Goal: Task Accomplishment & Management: Use online tool/utility

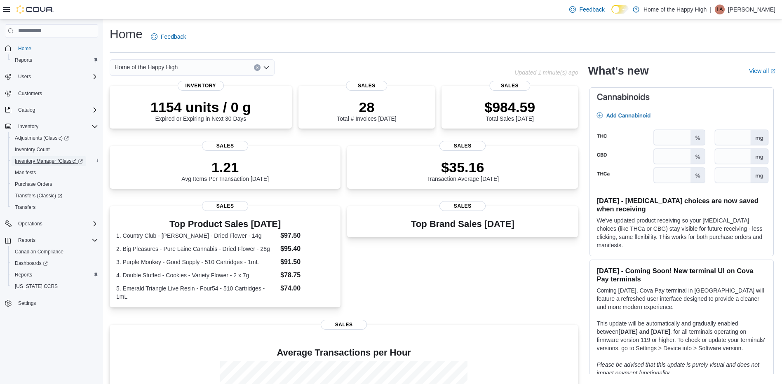
click at [33, 164] on span "Inventory Manager (Classic)" at bounding box center [49, 161] width 68 height 7
drag, startPoint x: 28, startPoint y: 278, endPoint x: 28, endPoint y: 273, distance: 4.9
click at [28, 278] on span "Reports" at bounding box center [23, 275] width 17 height 7
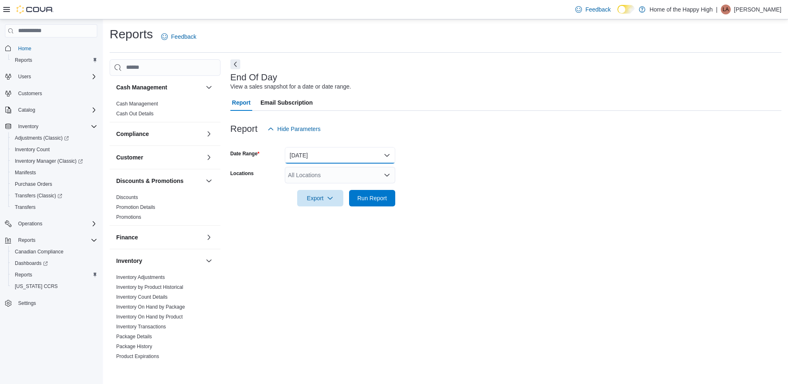
click at [310, 155] on button "[DATE]" at bounding box center [340, 155] width 110 height 16
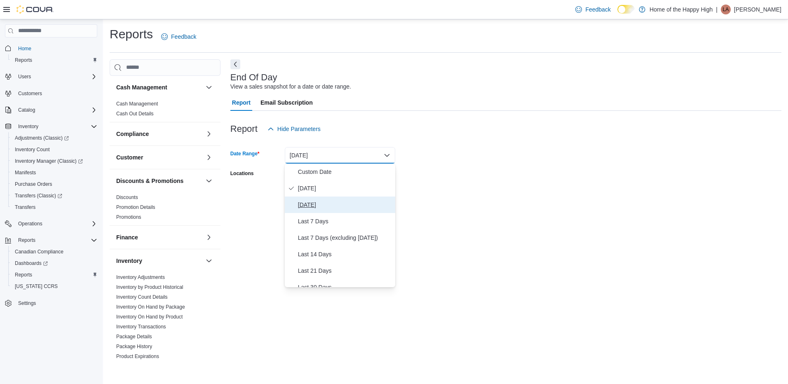
click at [311, 205] on span "[DATE]" at bounding box center [345, 205] width 94 height 10
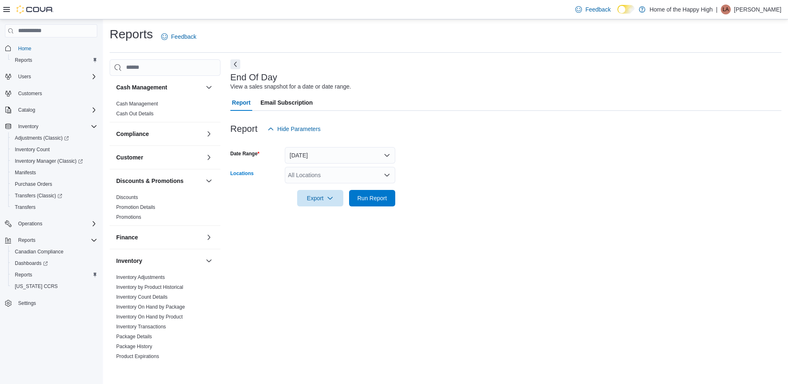
click at [313, 179] on div "All Locations" at bounding box center [340, 175] width 110 height 16
type input "***"
click at [354, 198] on span "Ottawa - York Street - Fire & Flower" at bounding box center [364, 201] width 91 height 8
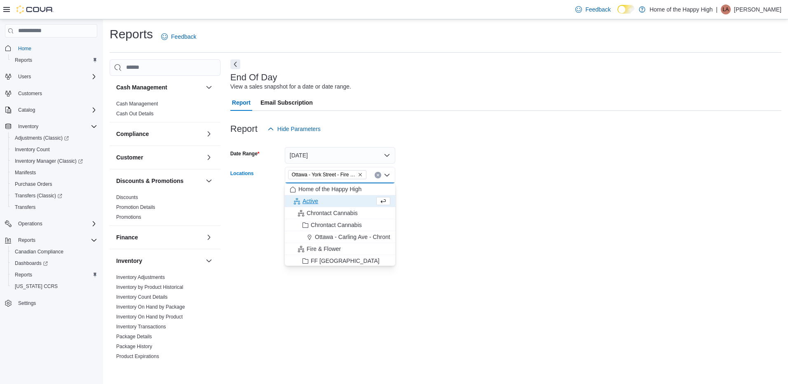
click at [480, 198] on form "Date Range [DATE] Locations [GEOGRAPHIC_DATA] - [GEOGRAPHIC_DATA] - Fire & Flow…" at bounding box center [505, 171] width 551 height 69
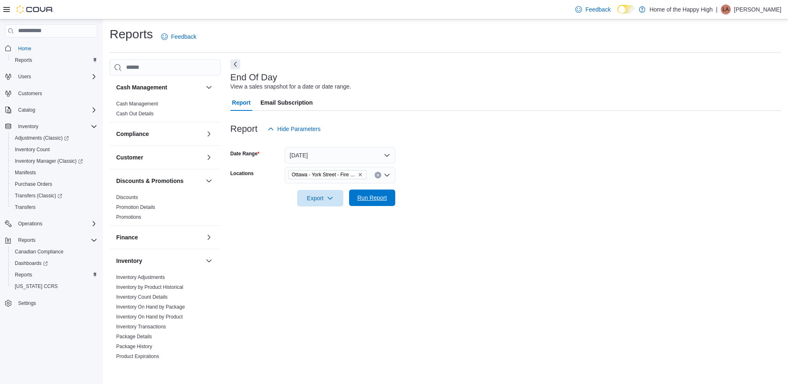
click at [393, 198] on button "Run Report" at bounding box center [372, 198] width 46 height 16
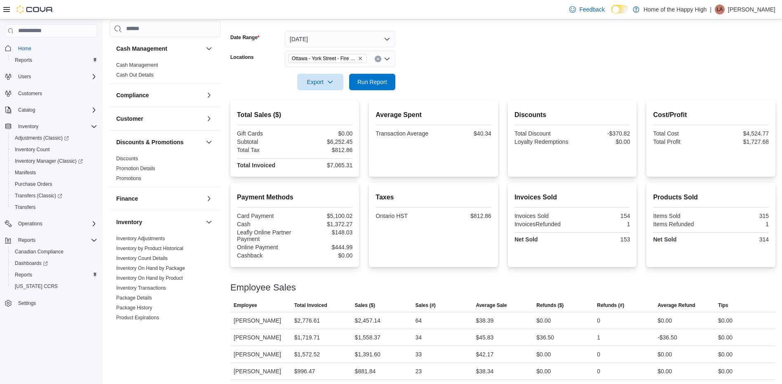
scroll to position [119, 0]
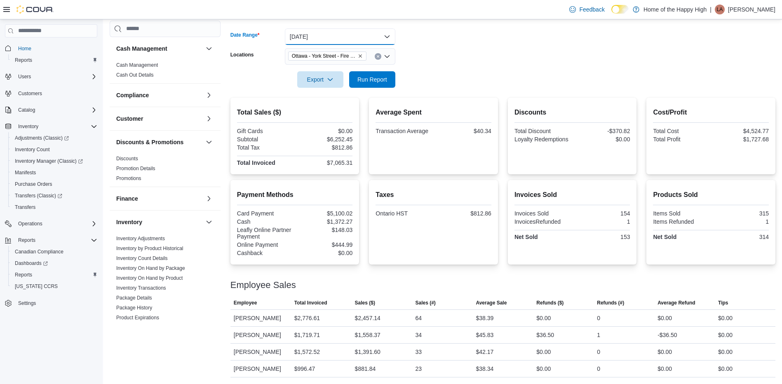
click at [332, 42] on button "[DATE]" at bounding box center [340, 36] width 110 height 16
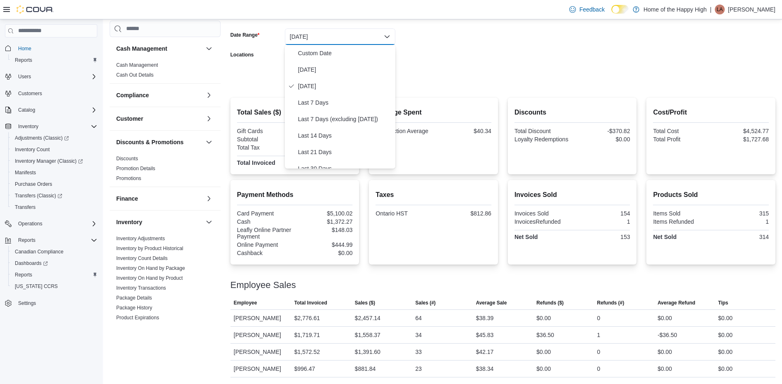
click at [438, 28] on div at bounding box center [502, 24] width 545 height 10
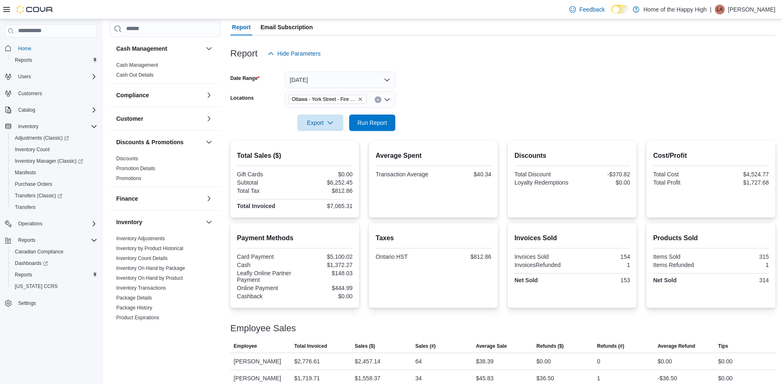
scroll to position [50, 0]
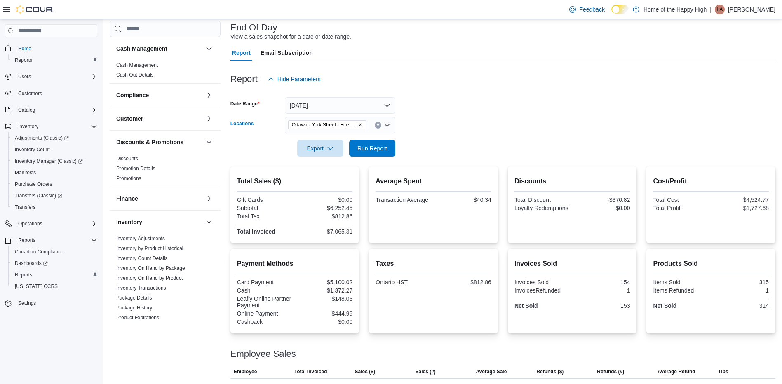
click at [359, 124] on icon "Remove Ottawa - York Street - Fire & Flower from selection in this group" at bounding box center [360, 124] width 3 height 3
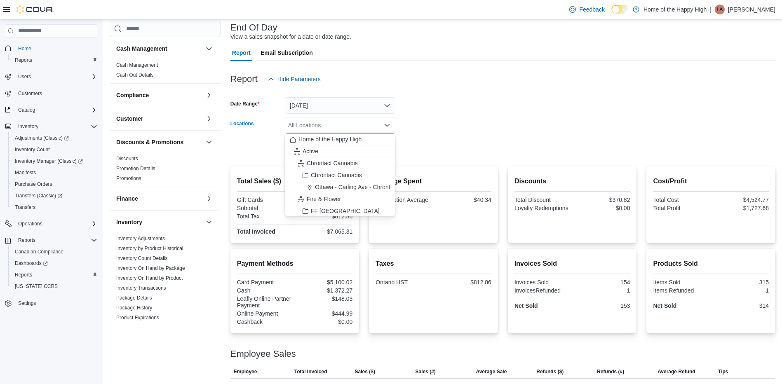
click at [343, 123] on div "All Locations Combo box. Selected. Combo box input. All Locations. Type some te…" at bounding box center [340, 125] width 110 height 16
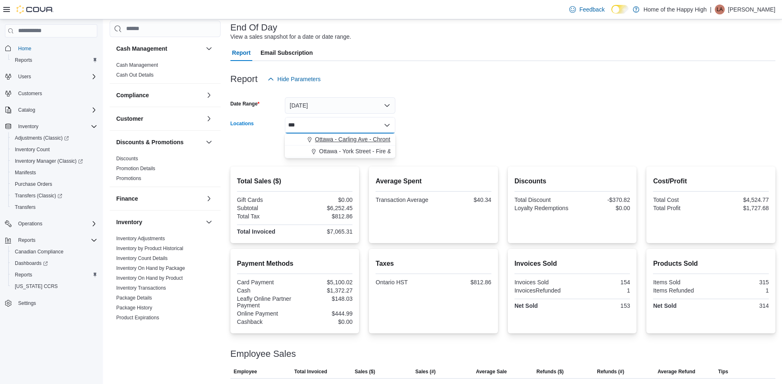
type input "***"
click at [333, 141] on span "Ottawa - Carling Ave - Chrontact Cannabis" at bounding box center [369, 139] width 109 height 8
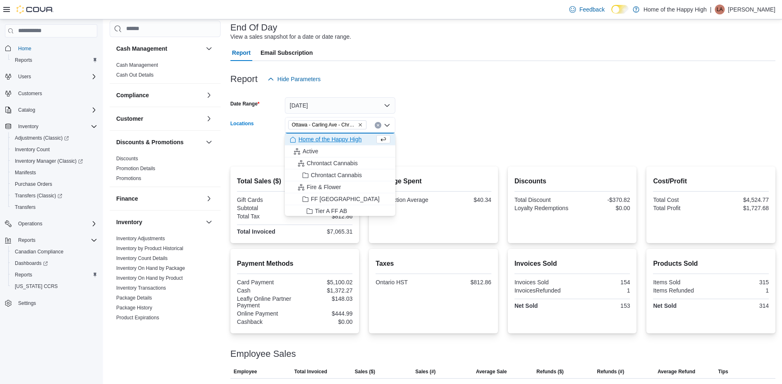
click at [507, 133] on form "Date Range [DATE] Locations [GEOGRAPHIC_DATA] - [GEOGRAPHIC_DATA] - Chrontact C…" at bounding box center [502, 121] width 545 height 69
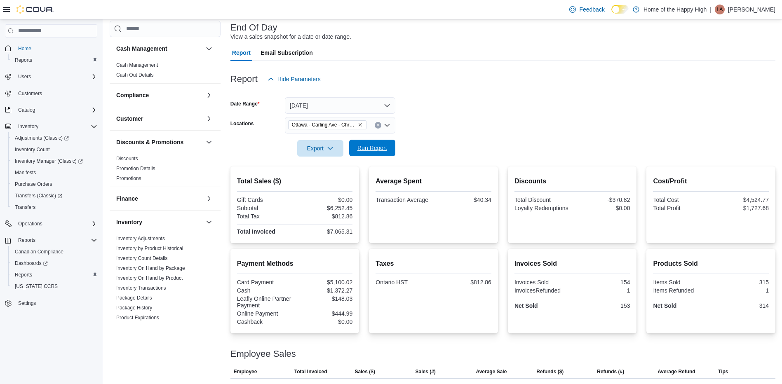
click at [370, 150] on span "Run Report" at bounding box center [372, 148] width 30 height 8
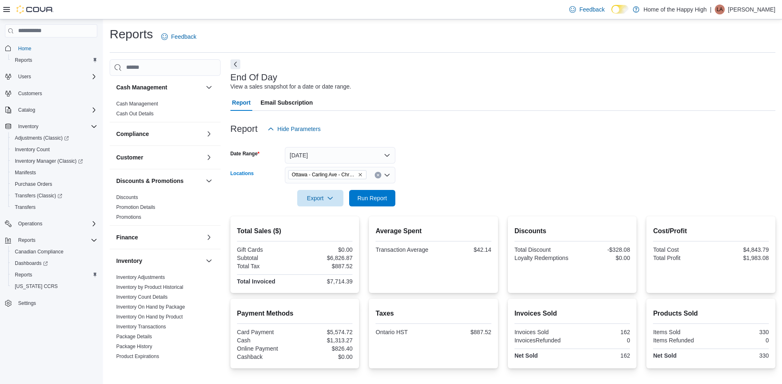
click at [360, 176] on icon "Remove Ottawa - Carling Ave - Chrontact Cannabis from selection in this group" at bounding box center [360, 174] width 5 height 5
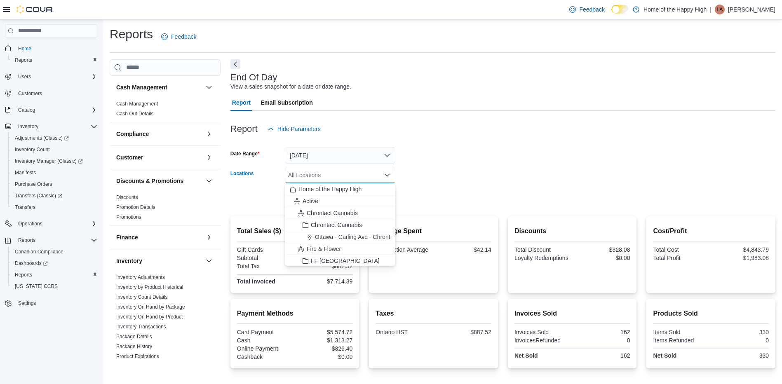
click at [349, 179] on div "All Locations" at bounding box center [340, 175] width 110 height 16
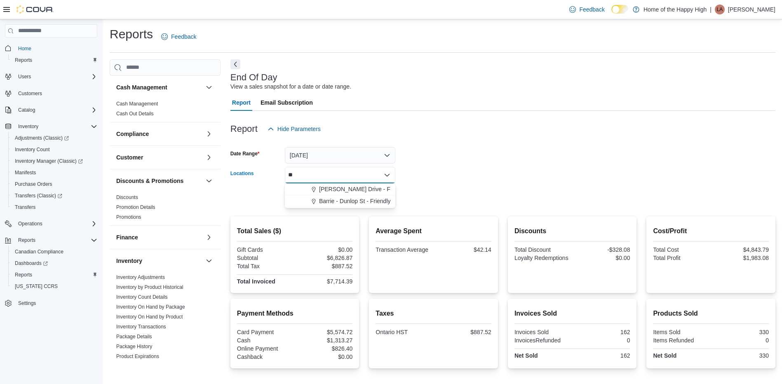
type input "*"
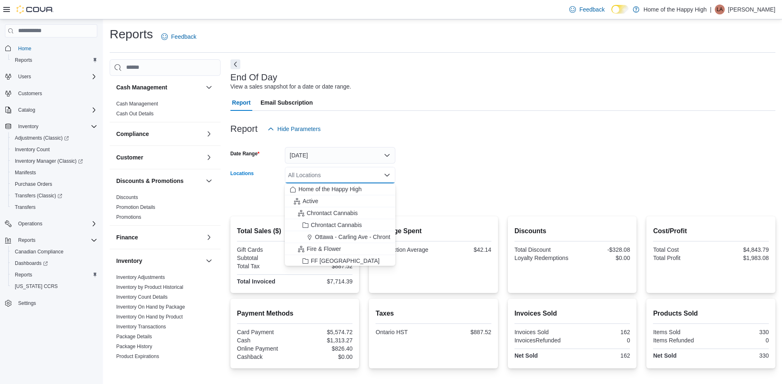
click at [601, 130] on div "Report Hide Parameters" at bounding box center [502, 129] width 545 height 16
